Goal: Information Seeking & Learning: Learn about a topic

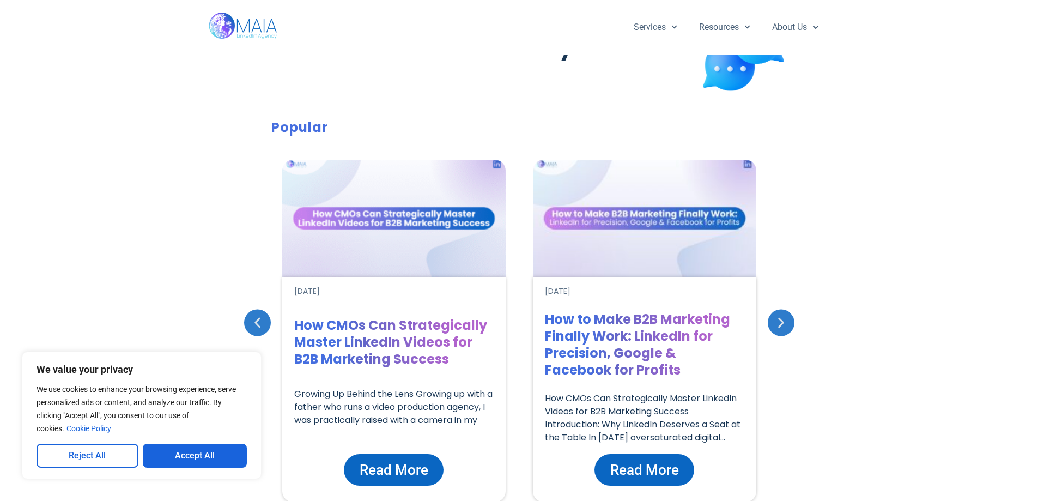
scroll to position [72, 0]
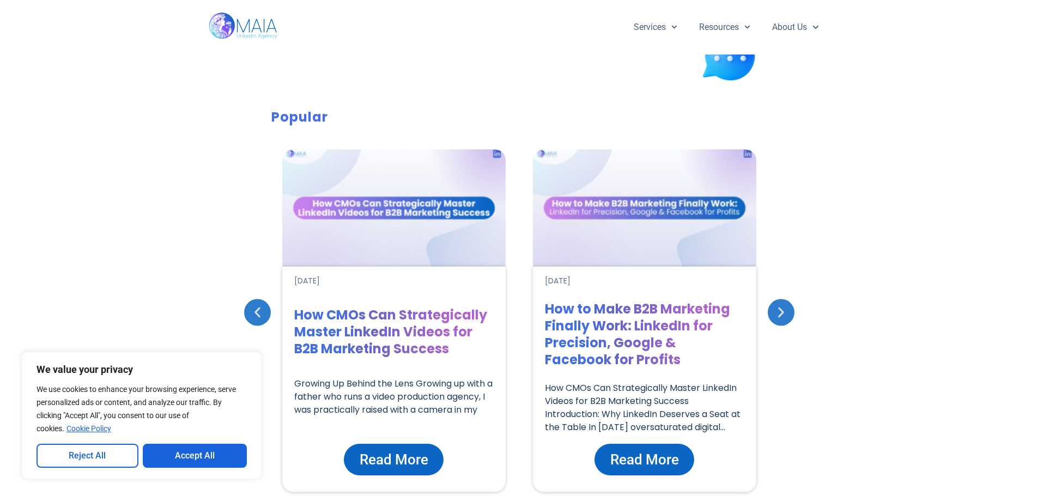
click at [652, 453] on span "Read More" at bounding box center [644, 459] width 69 height 21
click at [169, 464] on button "Accept All" at bounding box center [195, 456] width 105 height 24
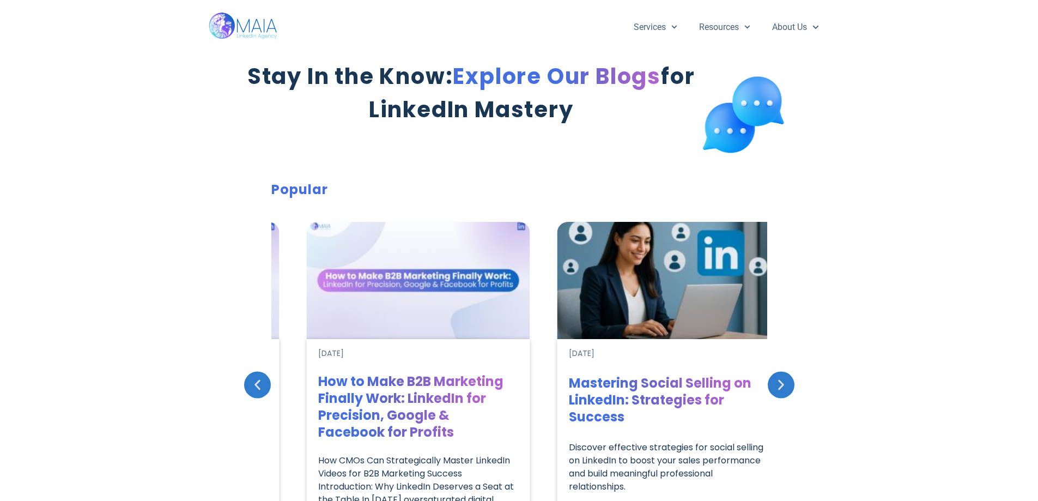
click at [566, 339] on div "[DATE] Mastering Social Selling on LinkedIn: Strategies for Success Discover ef…" at bounding box center [668, 451] width 223 height 225
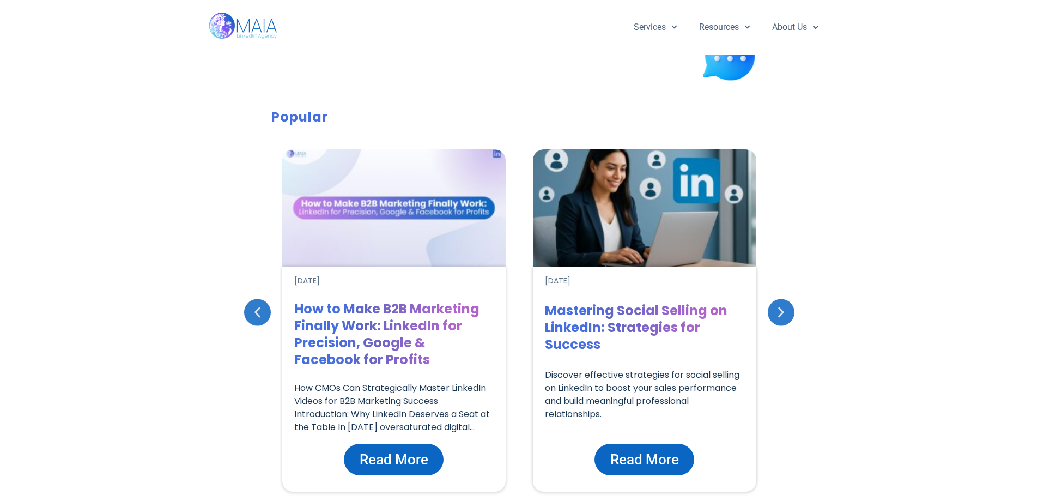
click at [550, 323] on h1 "Mastering Social Selling on LinkedIn: Strategies for Success" at bounding box center [644, 327] width 199 height 51
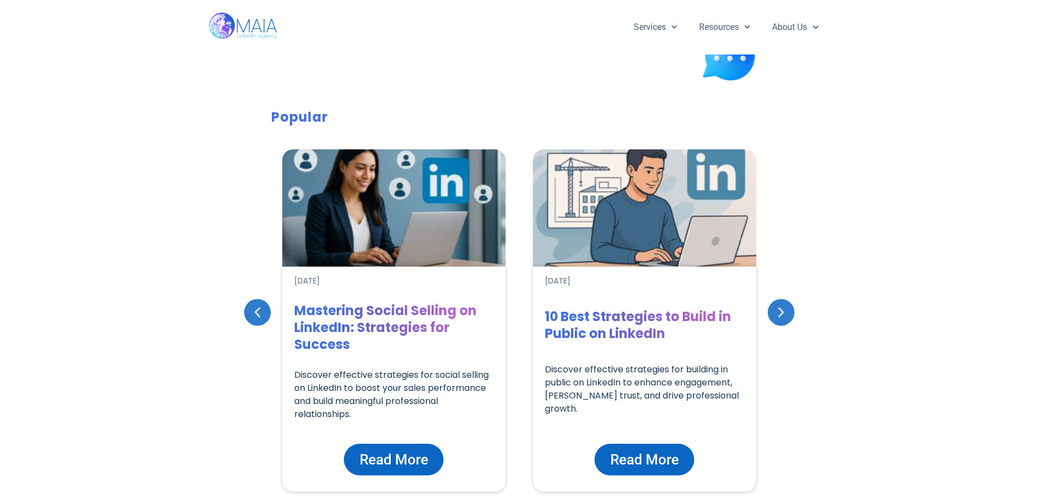
click at [402, 465] on span "Read More" at bounding box center [394, 459] width 69 height 21
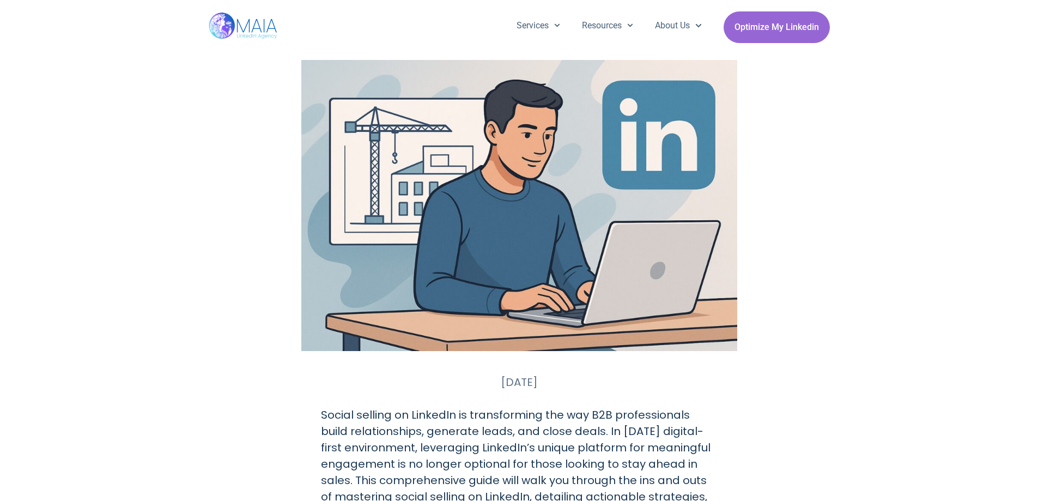
scroll to position [436, 0]
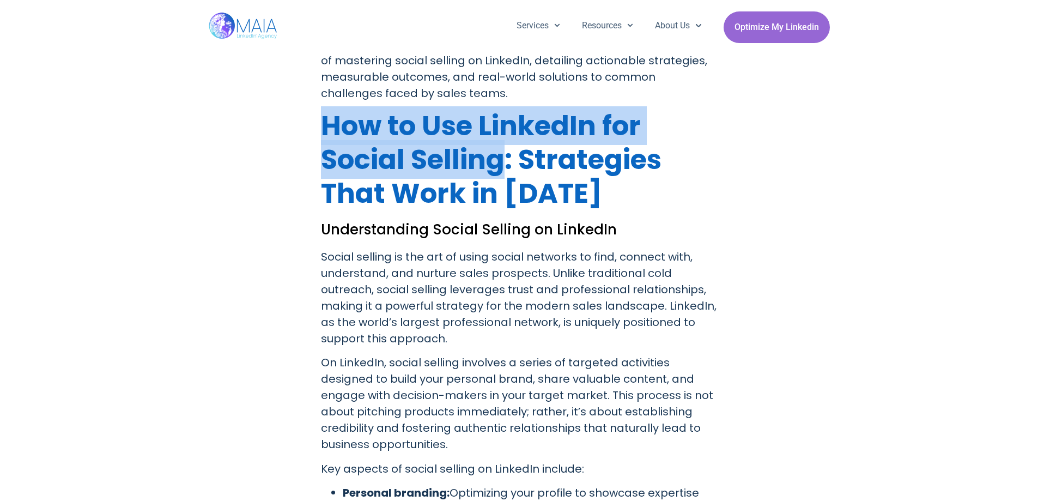
drag, startPoint x: 321, startPoint y: 120, endPoint x: 507, endPoint y: 168, distance: 192.0
click at [507, 168] on h1 "How to Use LinkedIn for Social Selling: Strategies That Work in [DATE]" at bounding box center [519, 159] width 397 height 101
copy h1 "How to Use LinkedIn for Social Selling"
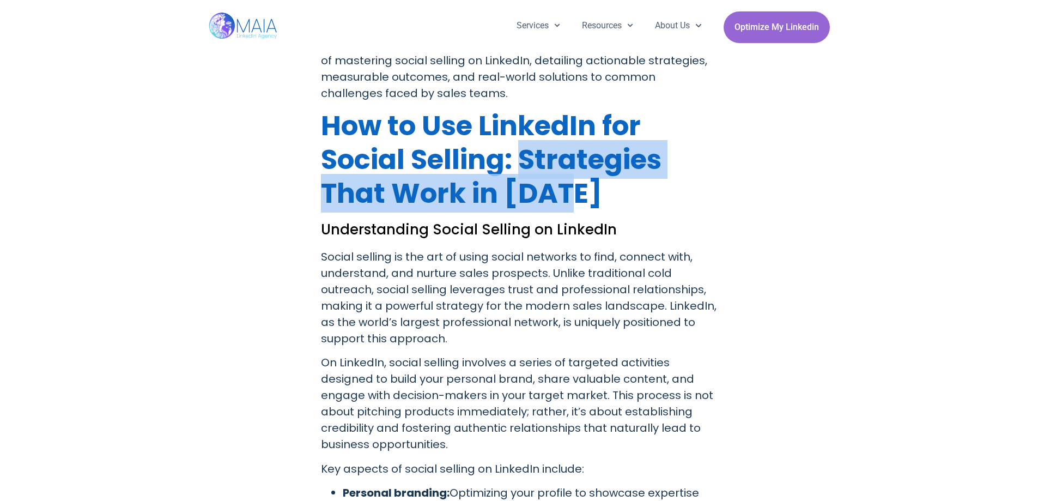
drag, startPoint x: 523, startPoint y: 160, endPoint x: 586, endPoint y: 187, distance: 69.6
click at [586, 187] on h1 "How to Use LinkedIn for Social Selling: Strategies That Work in [DATE]" at bounding box center [519, 159] width 397 height 101
copy h1 "Strategies That Work in [DATE]"
